Goal: Task Accomplishment & Management: Manage account settings

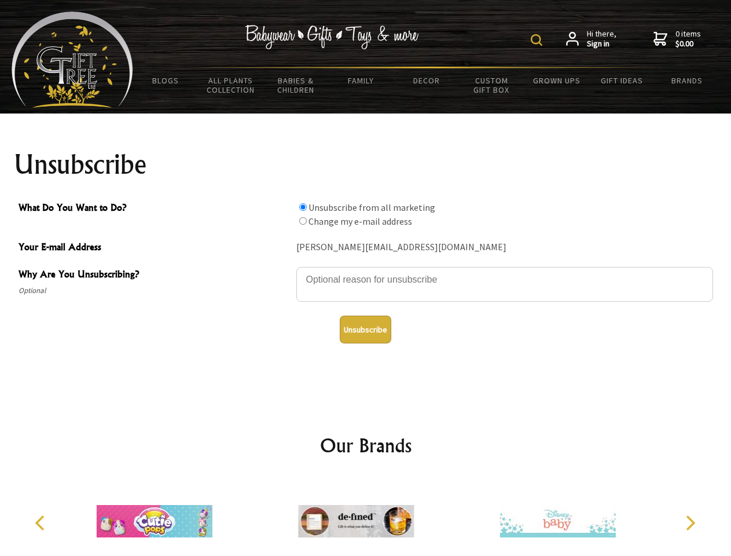
click at [538, 40] on img at bounding box center [537, 40] width 12 height 12
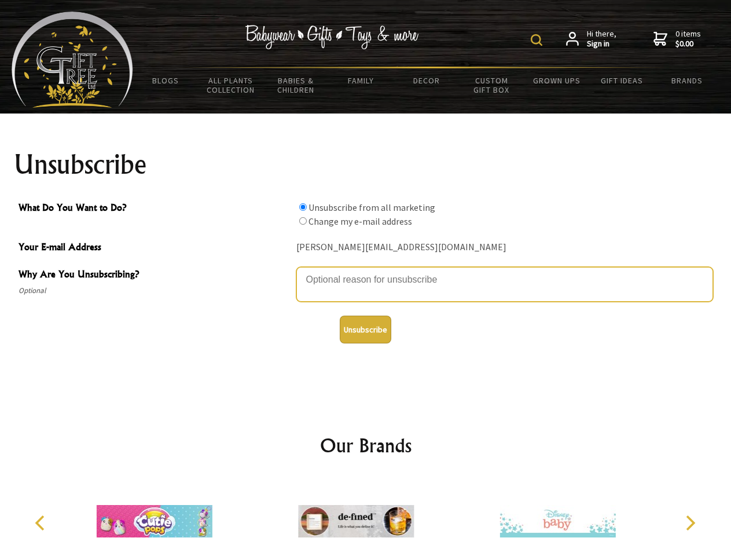
click at [366, 271] on textarea "Why Are You Unsubscribing?" at bounding box center [504, 284] width 417 height 35
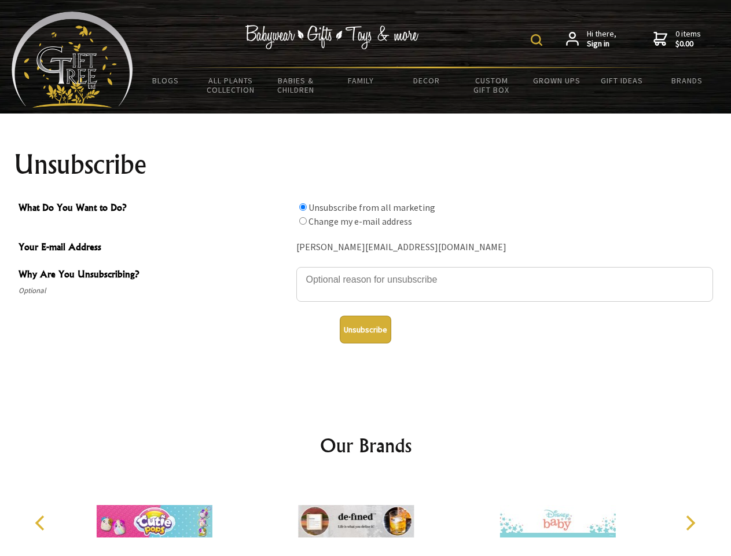
click at [303, 207] on input "What Do You Want to Do?" at bounding box center [303, 207] width 8 height 8
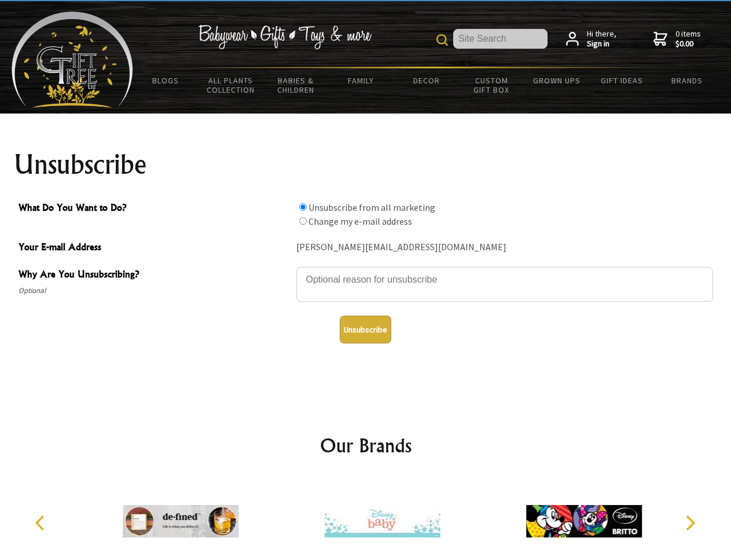
click at [303, 220] on input "What Do You Want to Do?" at bounding box center [303, 221] width 8 height 8
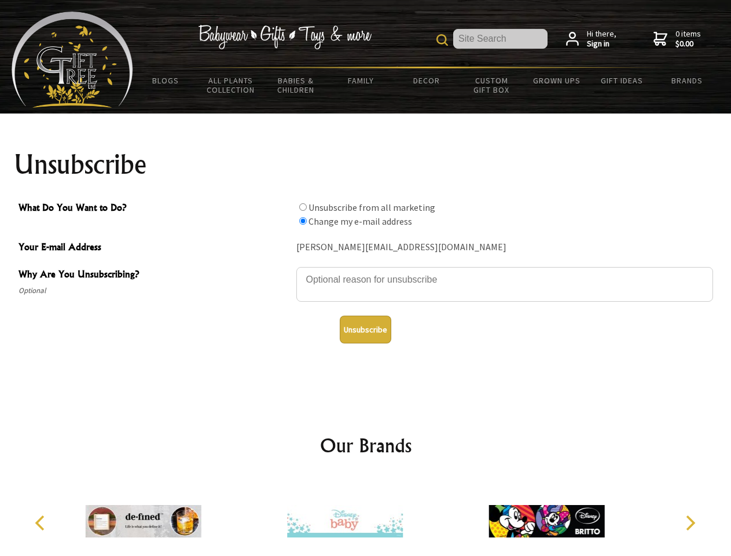
radio input "true"
click at [365, 329] on button "Unsubscribe" at bounding box center [366, 329] width 52 height 28
click at [366, 516] on div at bounding box center [344, 522] width 201 height 90
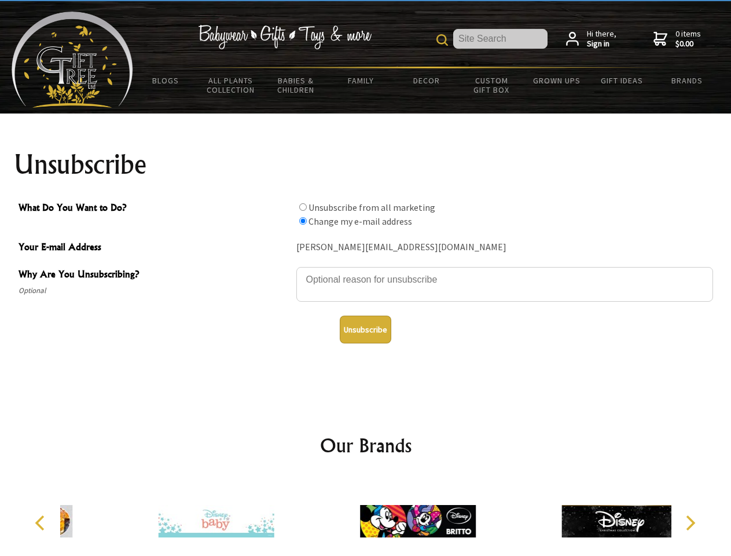
click at [42, 523] on icon "Previous" at bounding box center [41, 522] width 15 height 15
